Goal: Navigation & Orientation: Find specific page/section

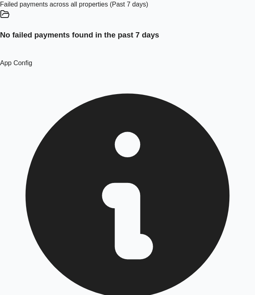
scroll to position [771, 0]
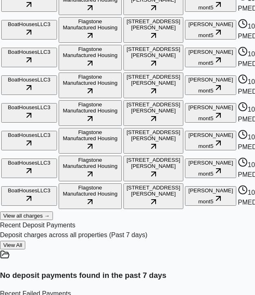
scroll to position [427, 0]
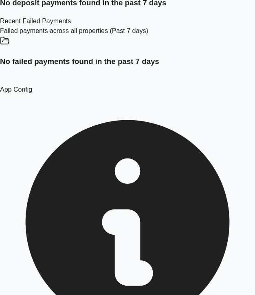
scroll to position [771, 0]
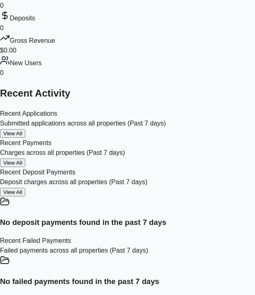
scroll to position [427, 0]
